Goal: Navigation & Orientation: Find specific page/section

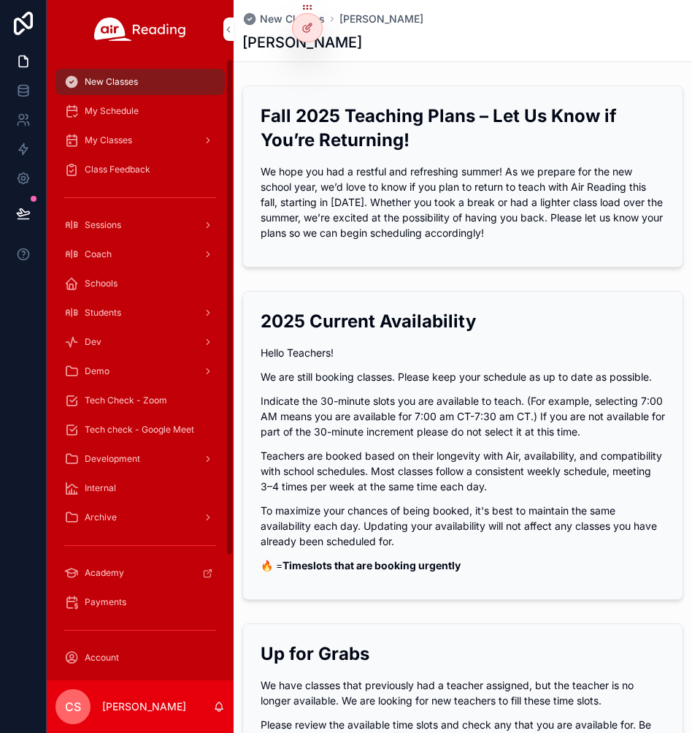
click at [106, 139] on span "My Classes" at bounding box center [108, 140] width 47 height 12
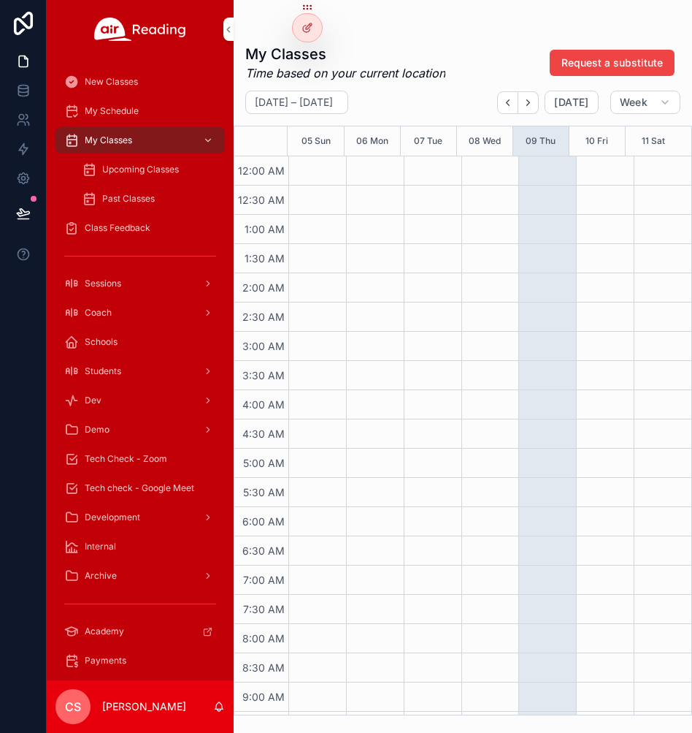
click at [113, 169] on span "Upcoming Classes" at bounding box center [140, 170] width 77 height 12
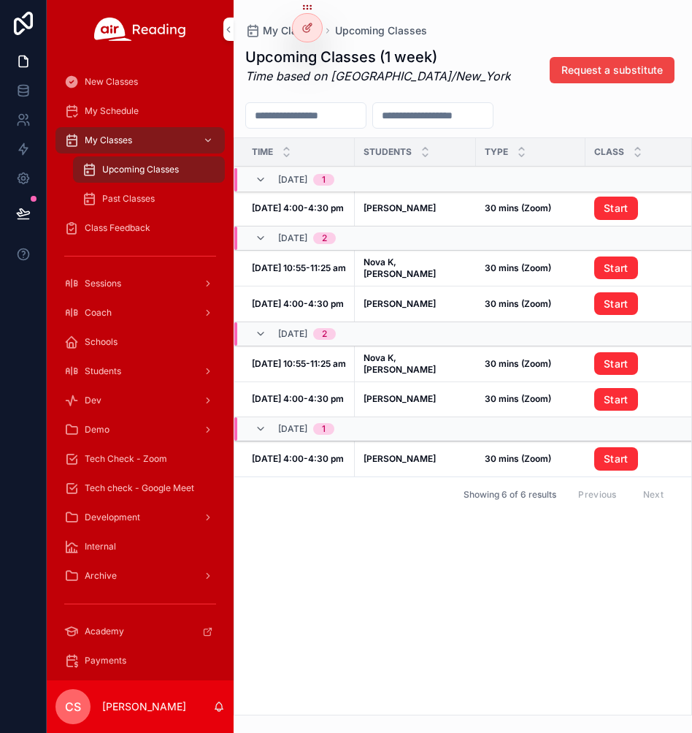
click at [112, 140] on span "My Classes" at bounding box center [108, 140] width 47 height 12
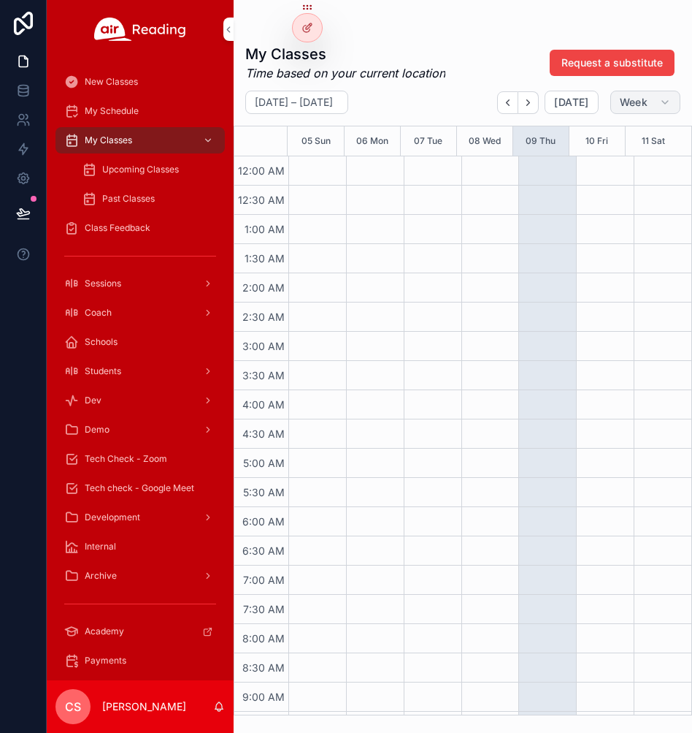
click at [630, 107] on span "Week" at bounding box center [634, 102] width 28 height 13
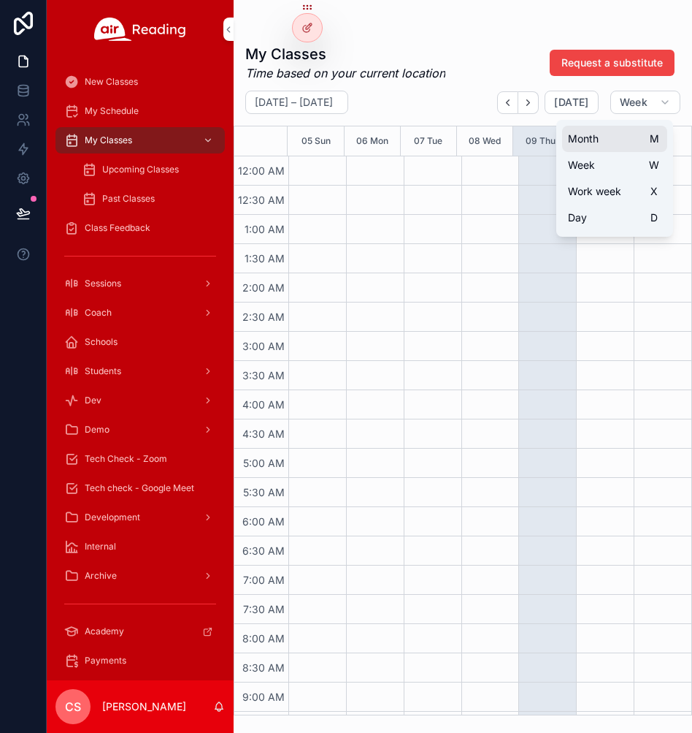
click at [599, 134] on button "Month M" at bounding box center [614, 139] width 105 height 26
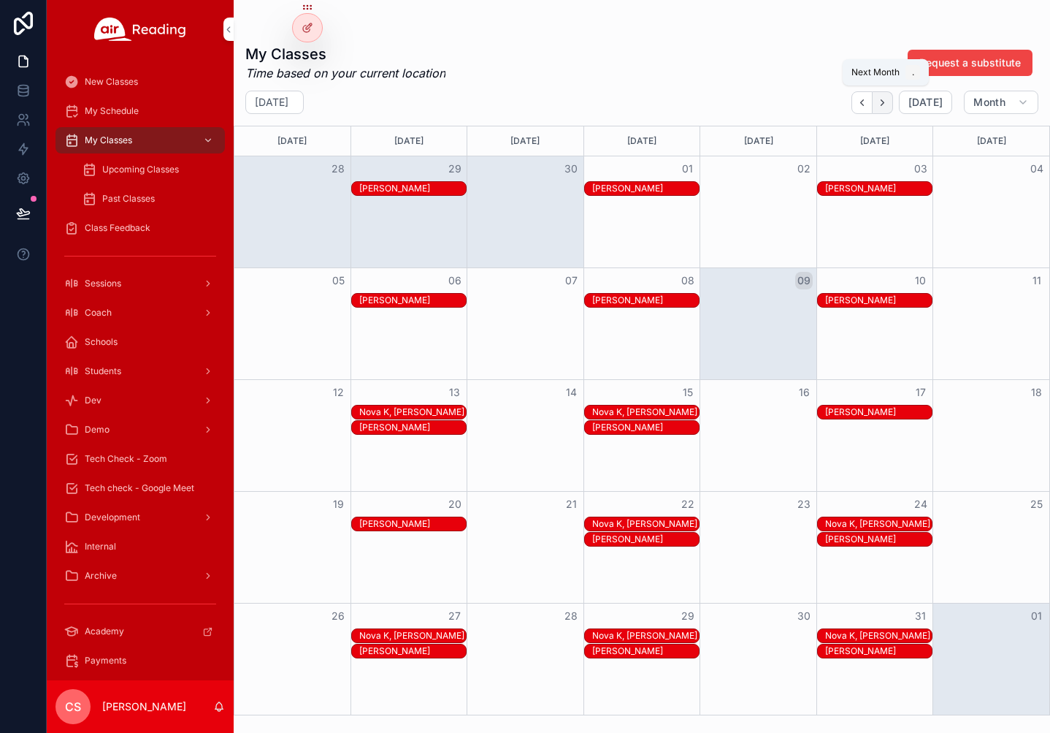
click at [692, 104] on icon "Next" at bounding box center [883, 102] width 3 height 6
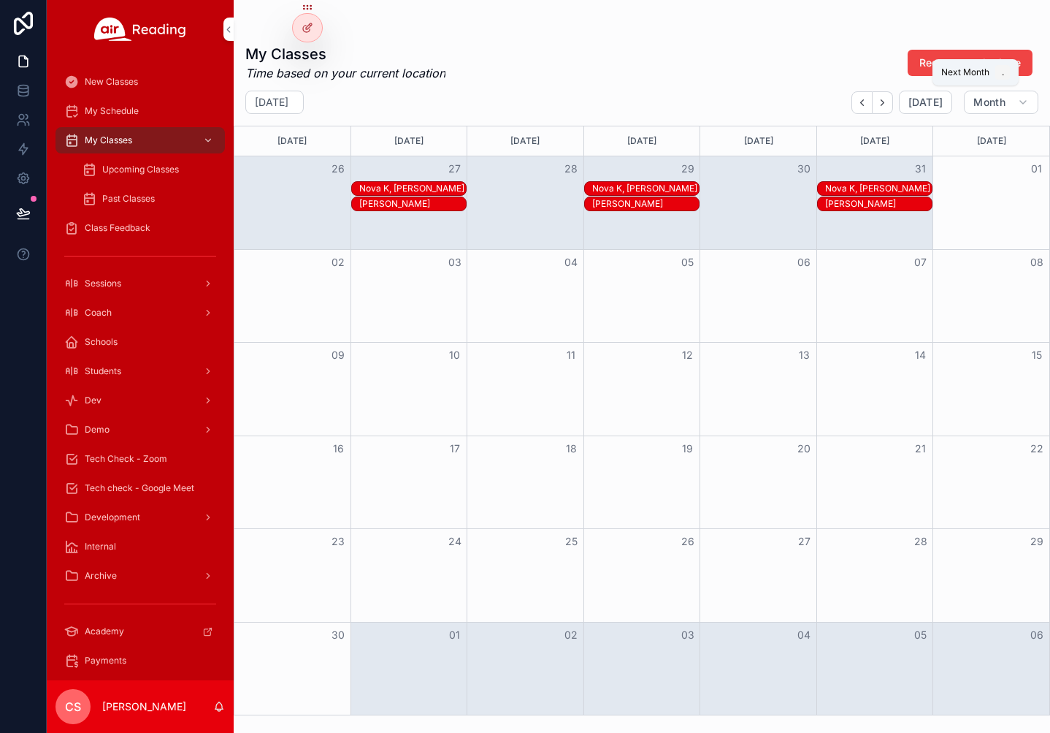
click at [692, 104] on icon "Next" at bounding box center [883, 102] width 3 height 6
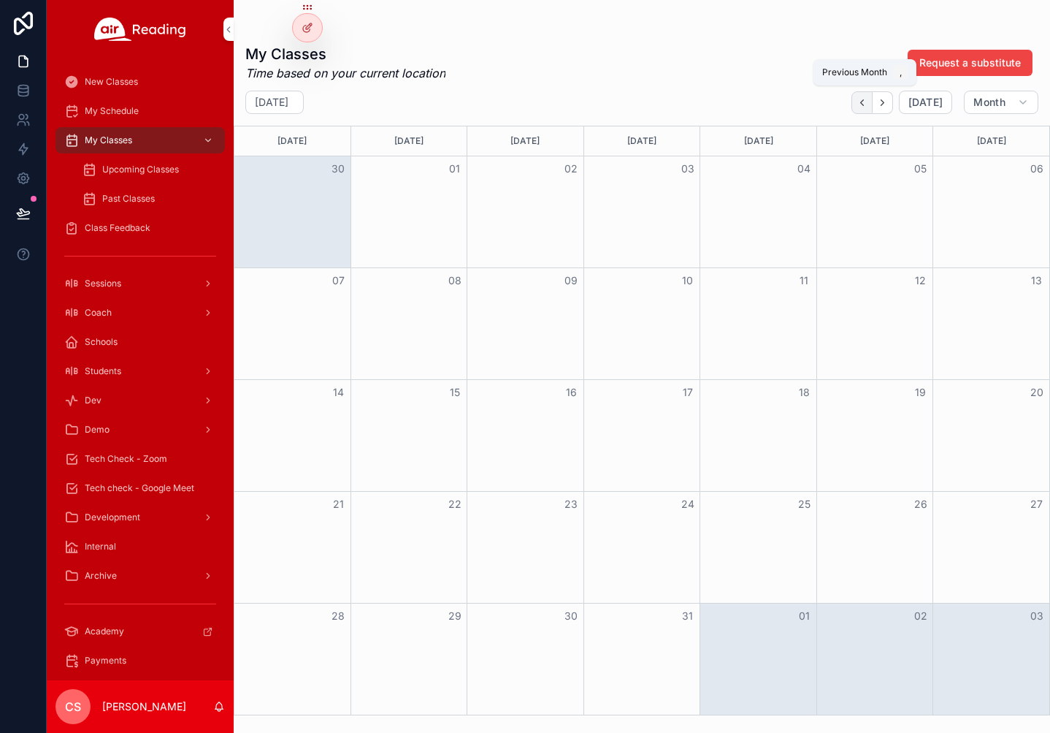
click at [692, 101] on icon "Back" at bounding box center [862, 102] width 3 height 6
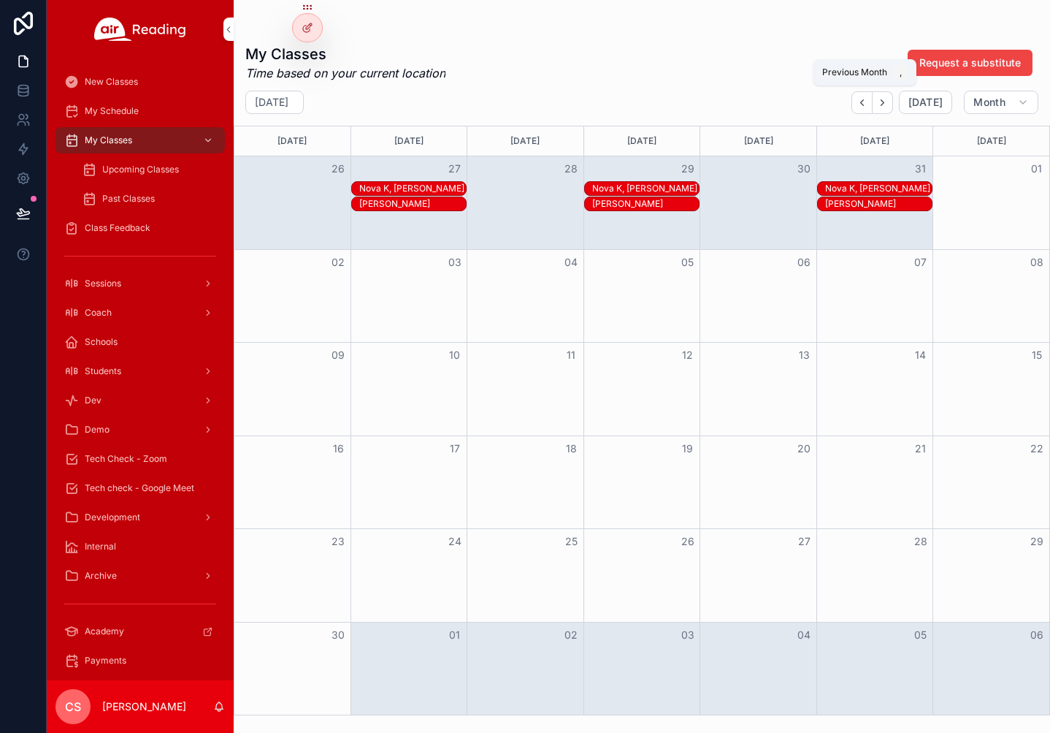
click at [692, 101] on icon "Back" at bounding box center [862, 102] width 3 height 6
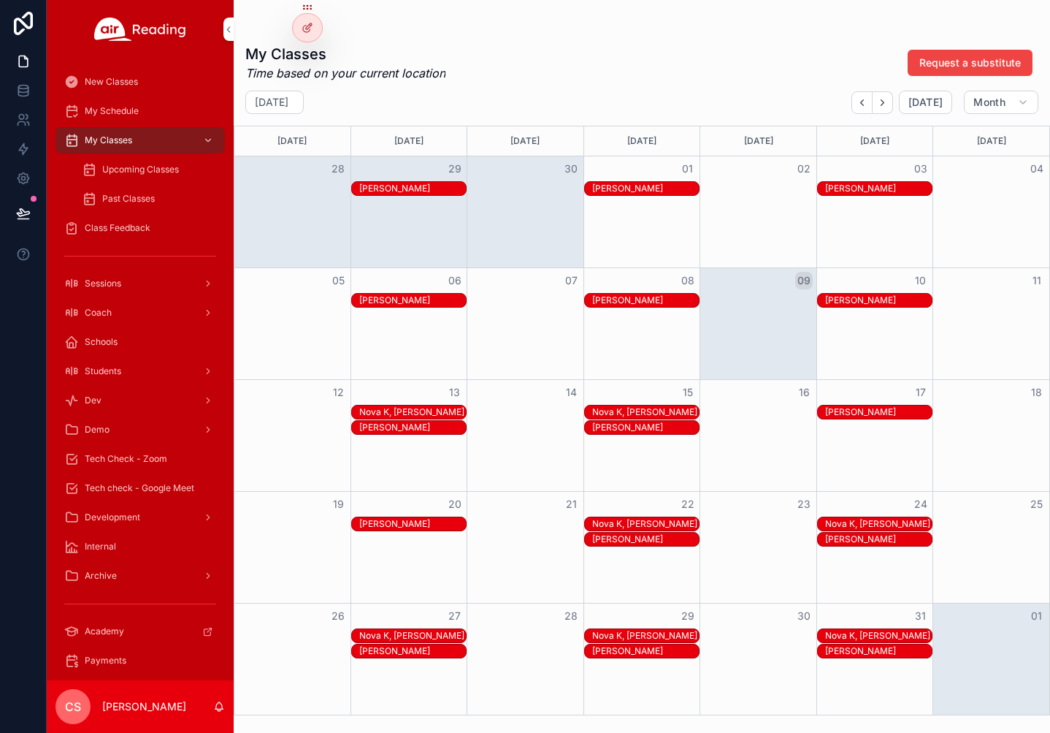
click at [108, 310] on span "Coach" at bounding box center [98, 313] width 27 height 12
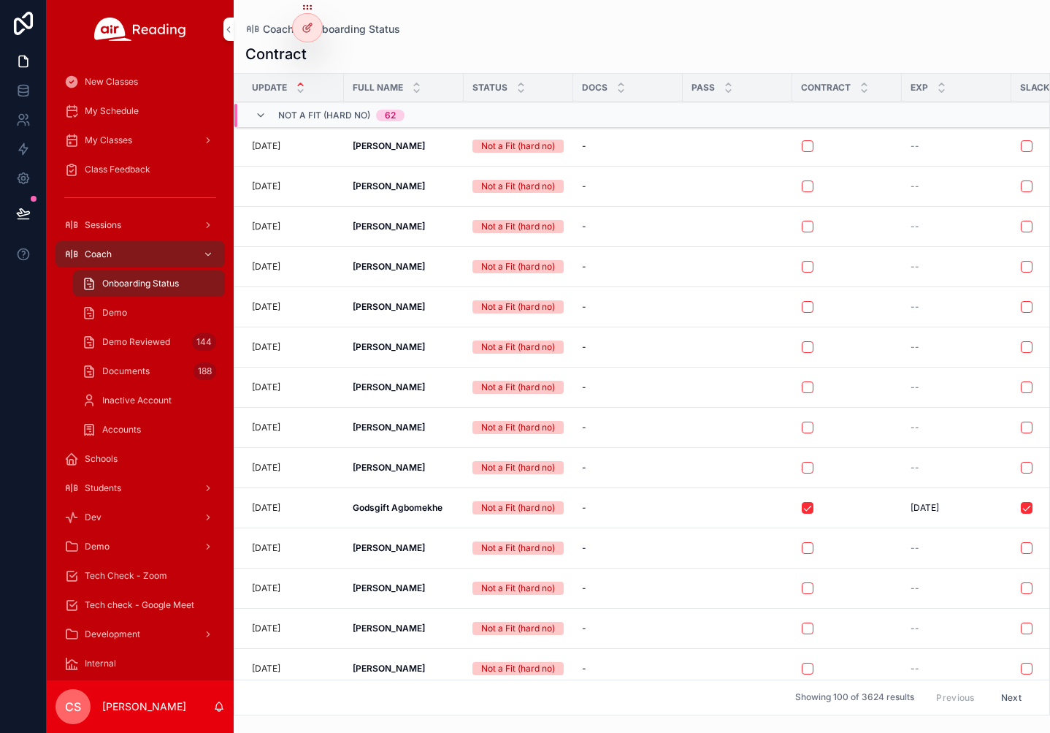
click at [114, 313] on span "Demo" at bounding box center [114, 313] width 25 height 12
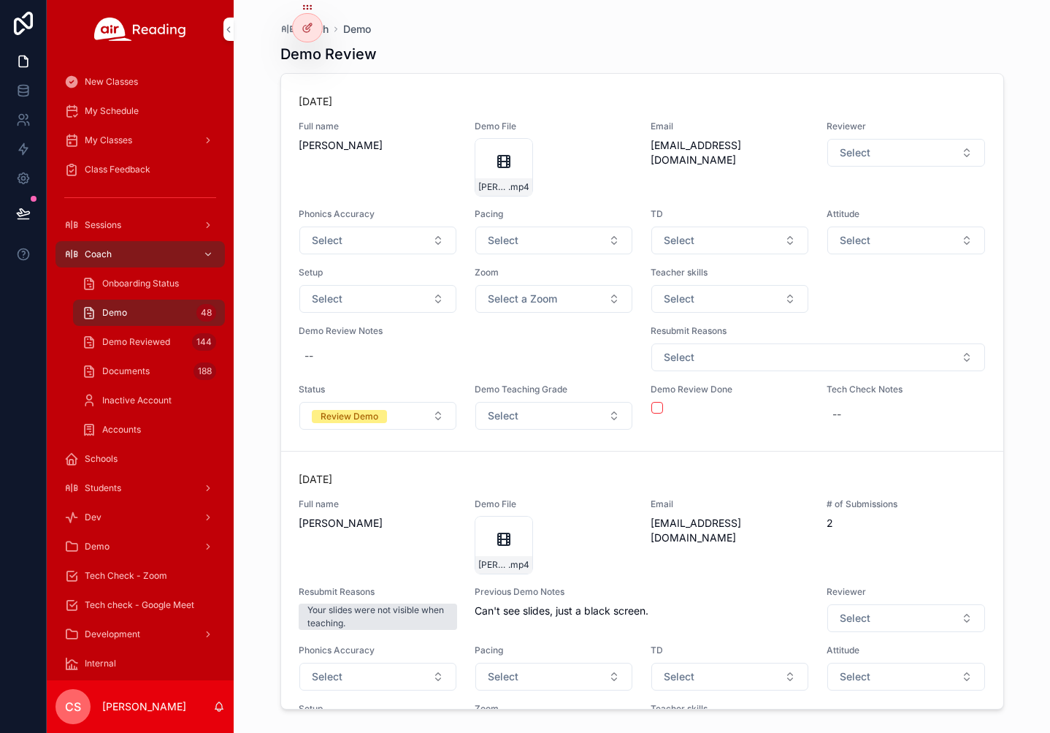
click at [126, 313] on span "Demo" at bounding box center [114, 313] width 25 height 12
click at [106, 112] on span "My Schedule" at bounding box center [112, 111] width 54 height 12
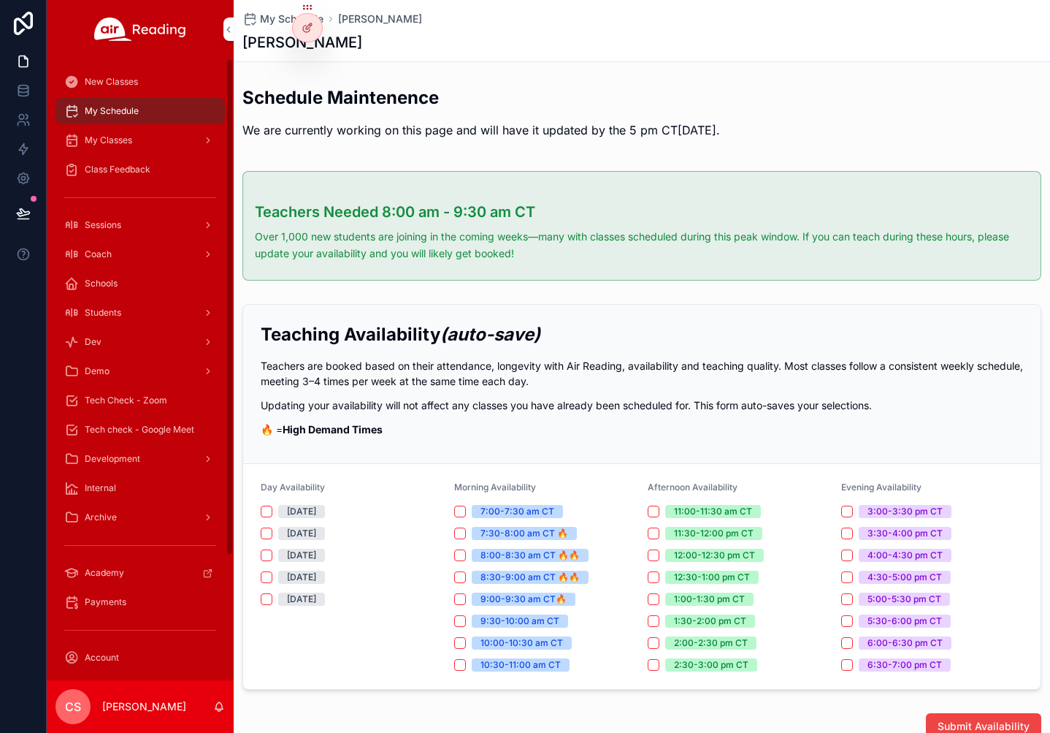
click at [147, 137] on div "My Classes" at bounding box center [140, 140] width 152 height 23
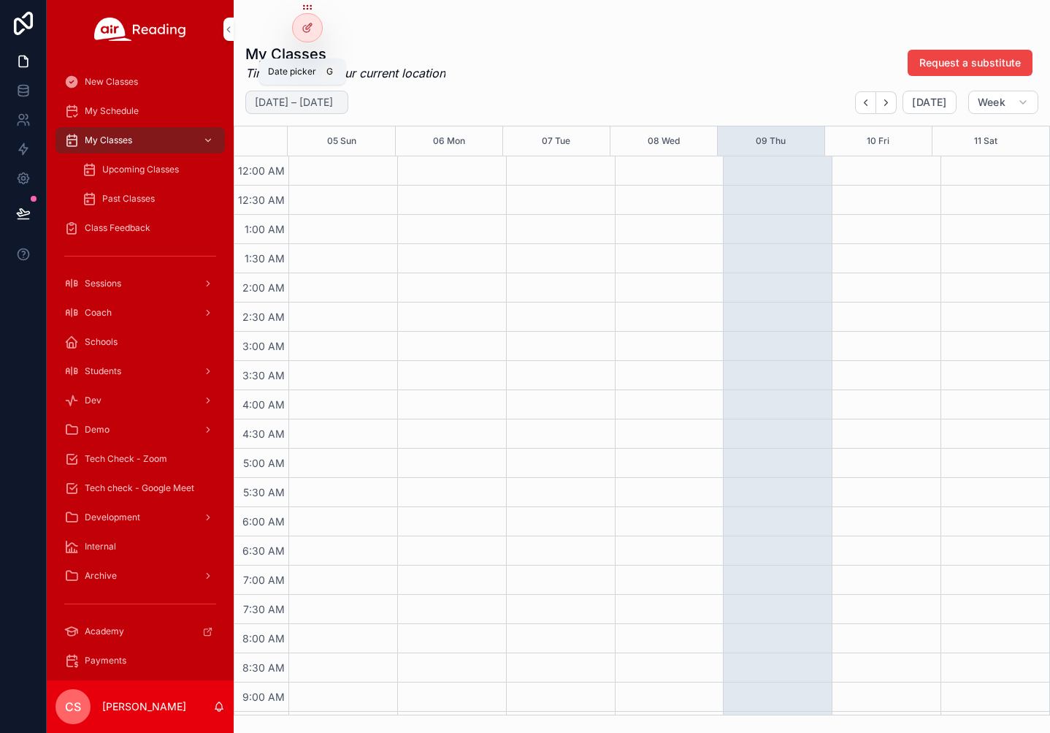
click at [324, 104] on h2 "[DATE] – [DATE]" at bounding box center [294, 102] width 78 height 15
select select "****"
select select "*"
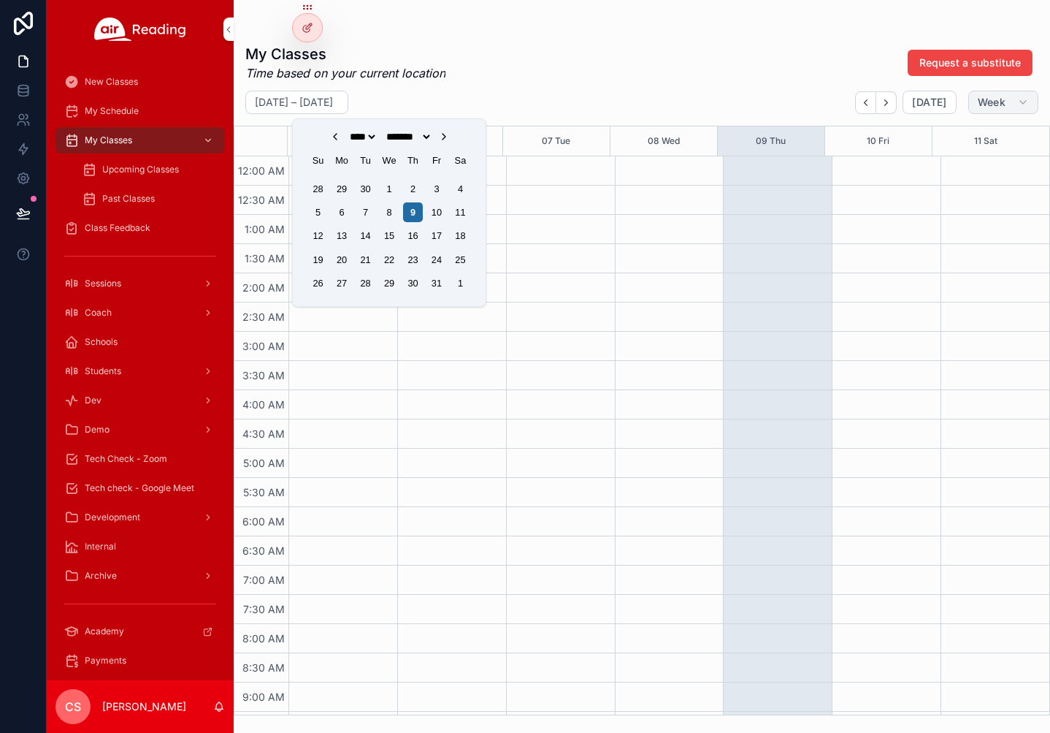
click at [692, 102] on button "Week" at bounding box center [1004, 102] width 70 height 23
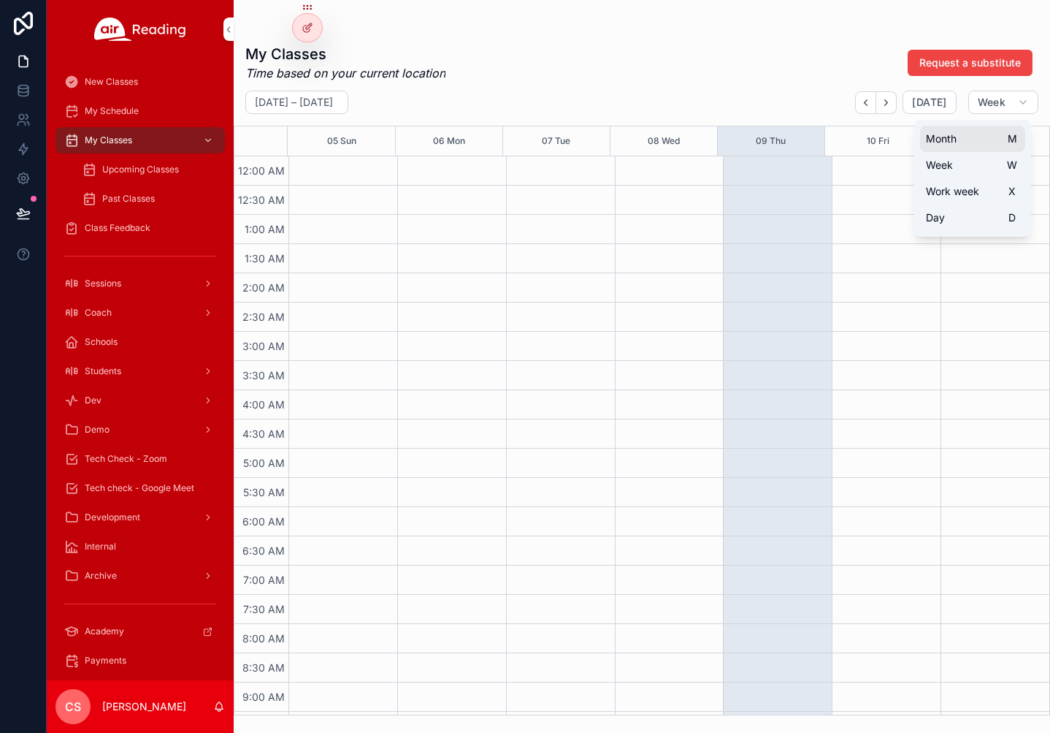
click at [692, 136] on span "Month" at bounding box center [941, 138] width 31 height 15
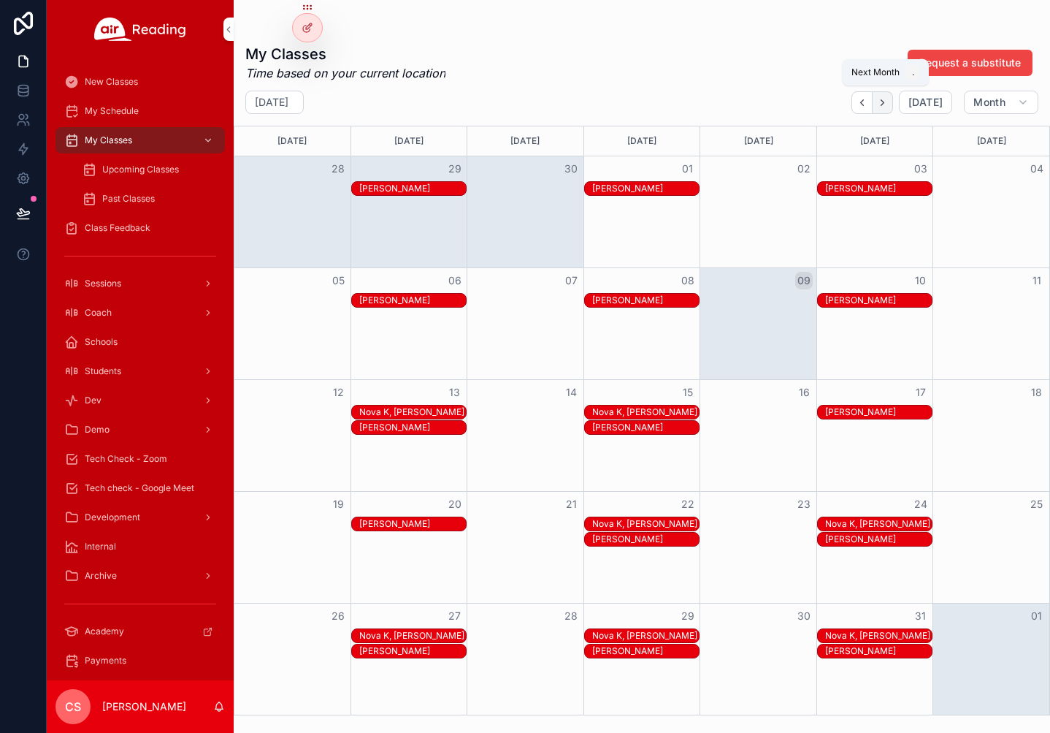
click at [692, 102] on button "Next" at bounding box center [883, 102] width 20 height 23
